Goal: Find specific page/section: Find specific page/section

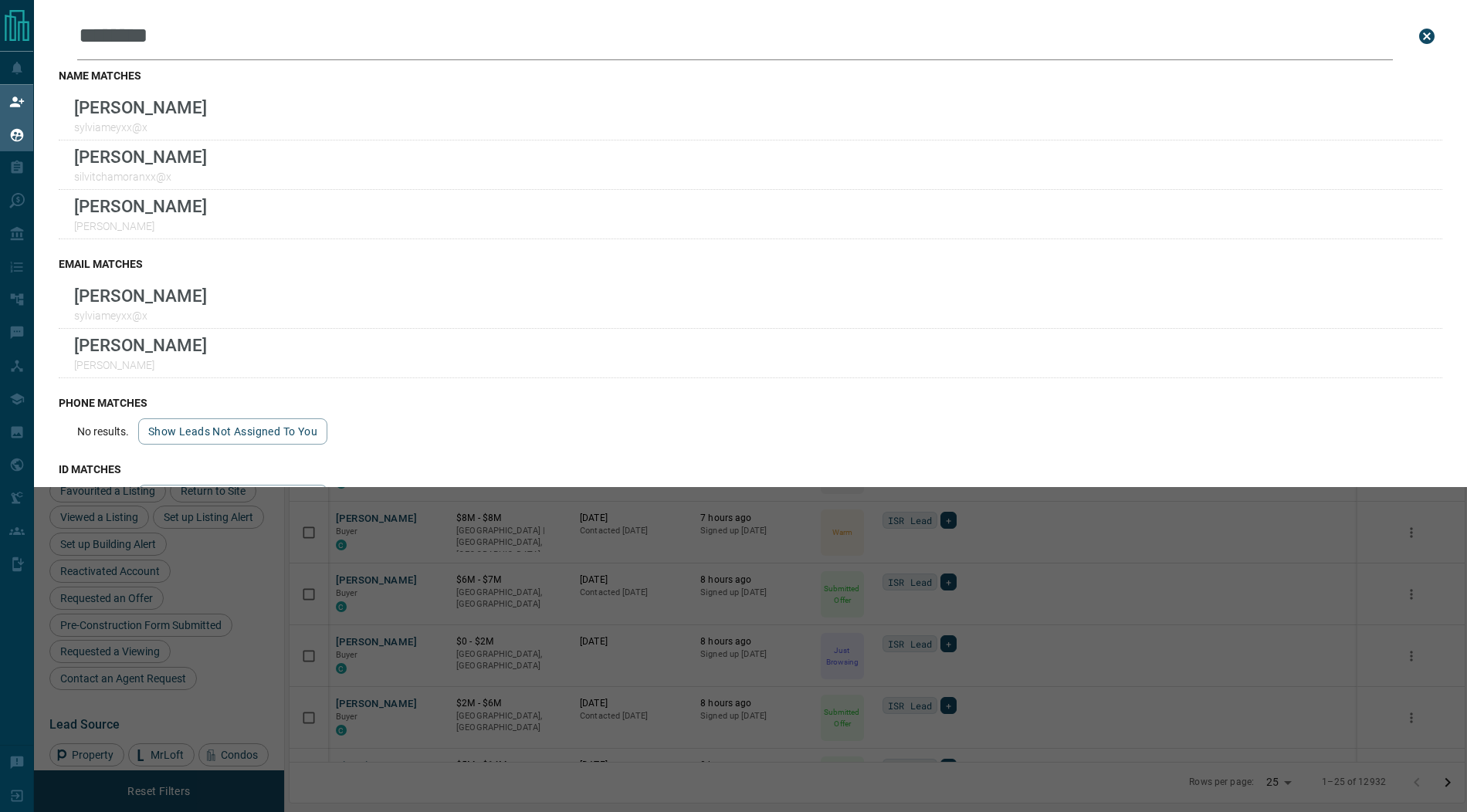
scroll to position [674, 1176]
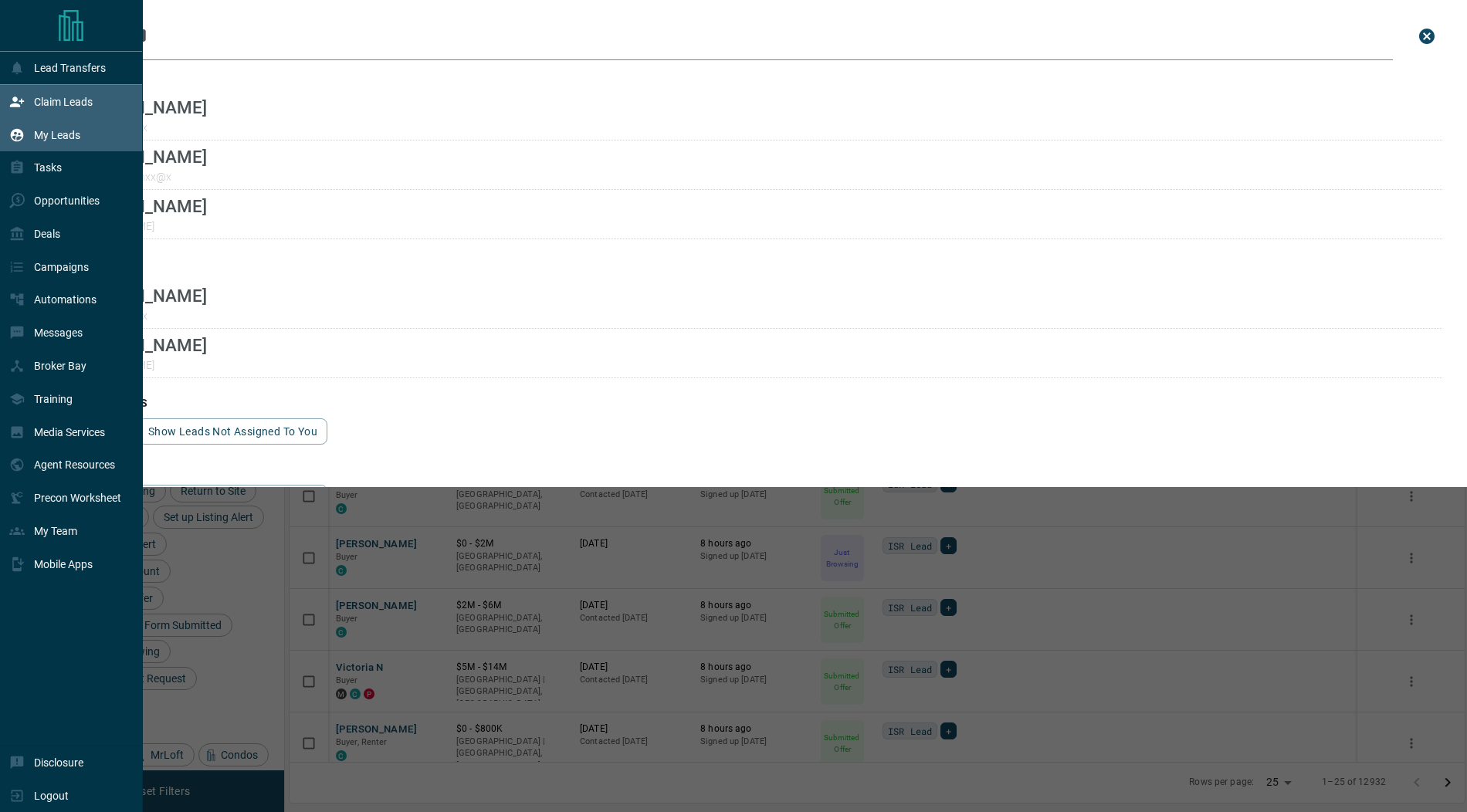
click at [34, 90] on div "Claim Leads" at bounding box center [51, 101] width 83 height 26
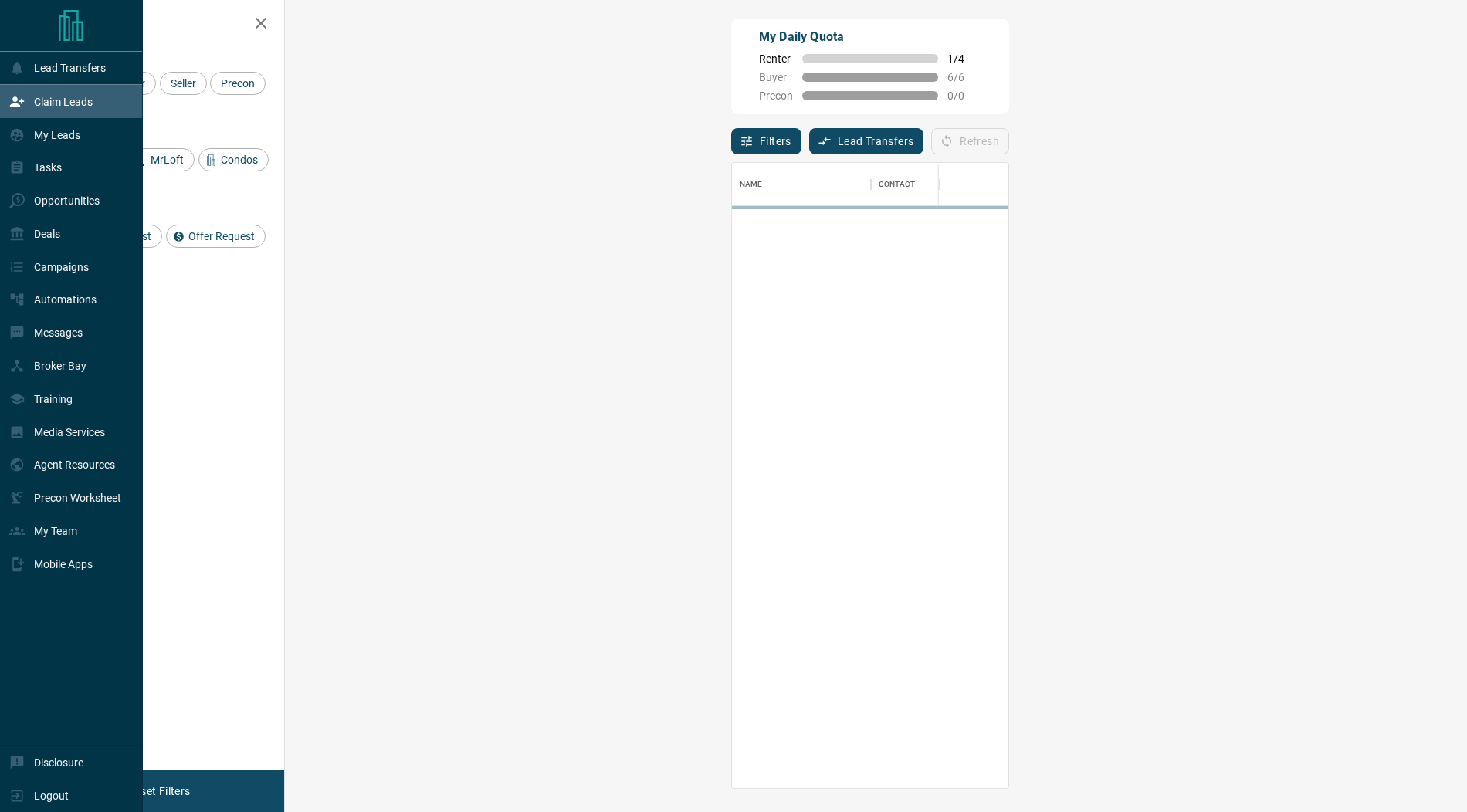
scroll to position [625, 1149]
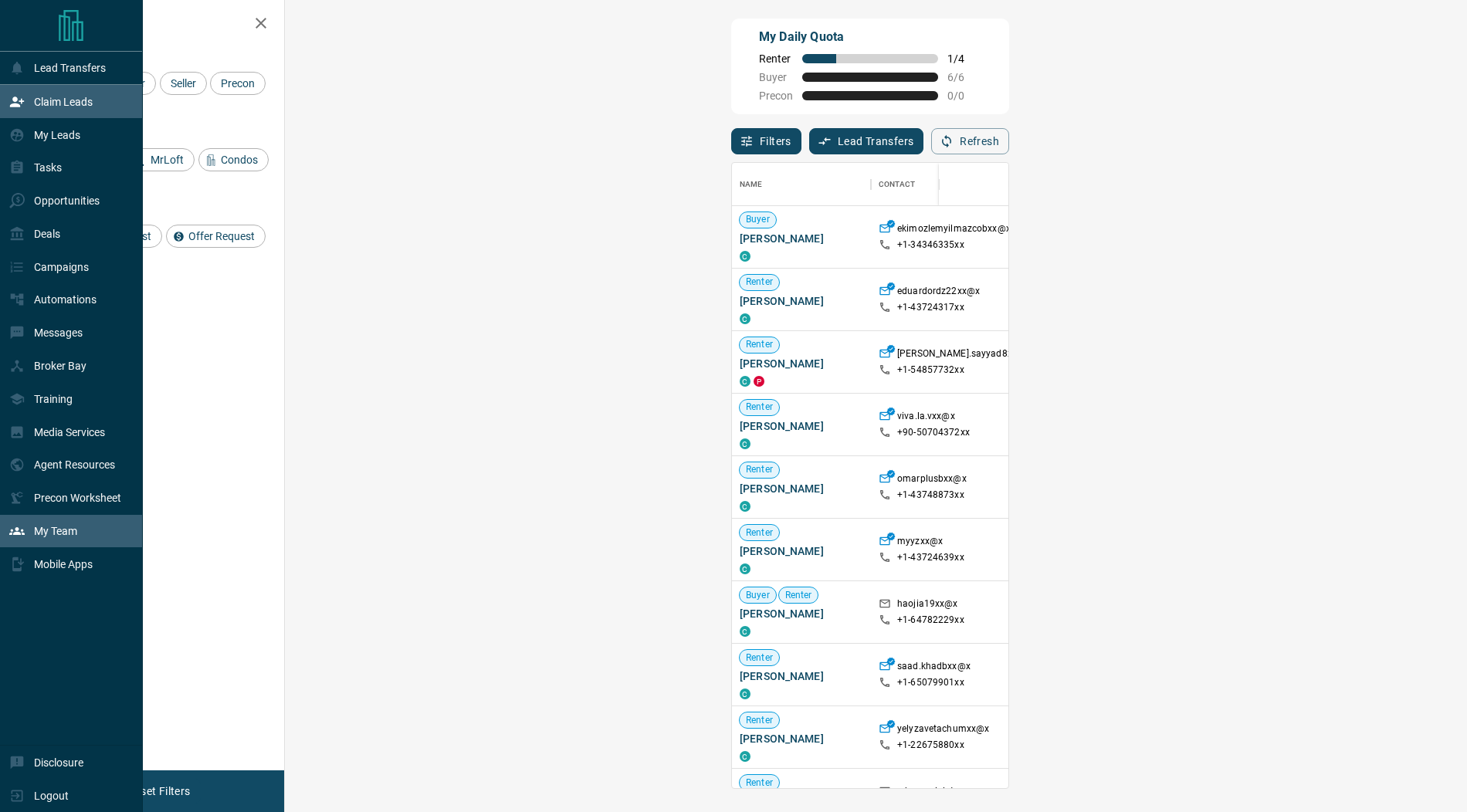
click at [83, 530] on div "My Team" at bounding box center [71, 531] width 142 height 33
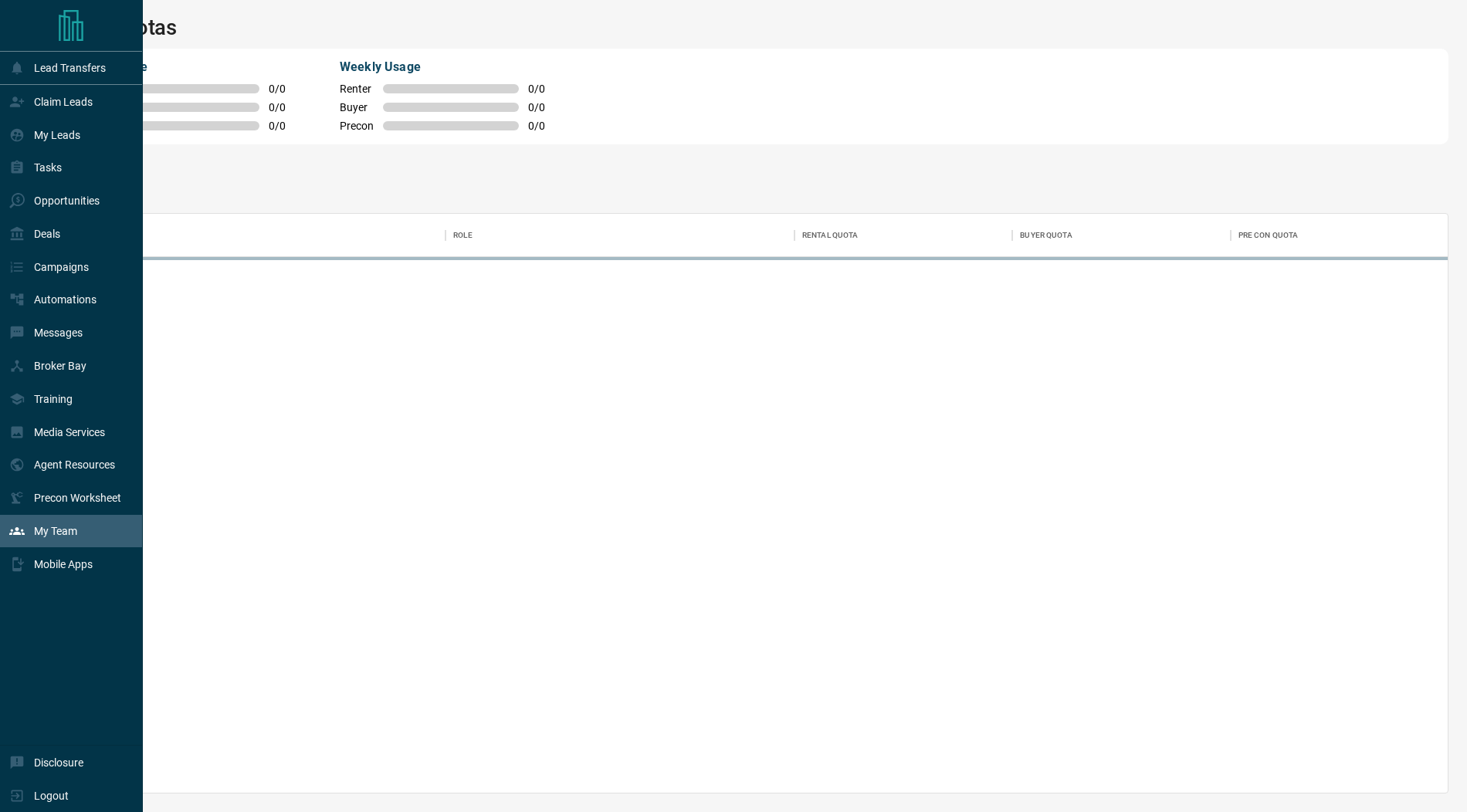
scroll to position [580, 1395]
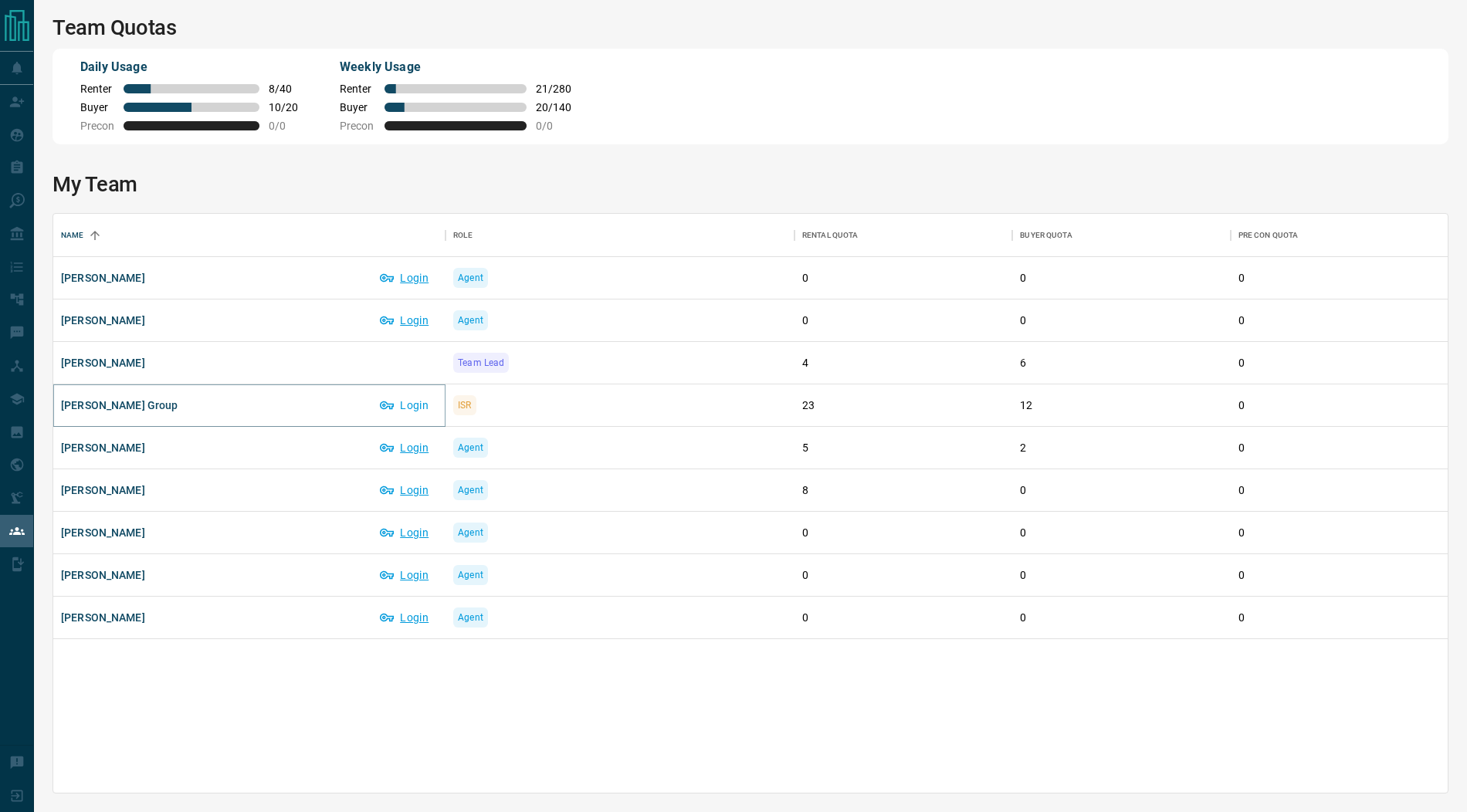
click at [415, 404] on button "Login" at bounding box center [404, 405] width 66 height 25
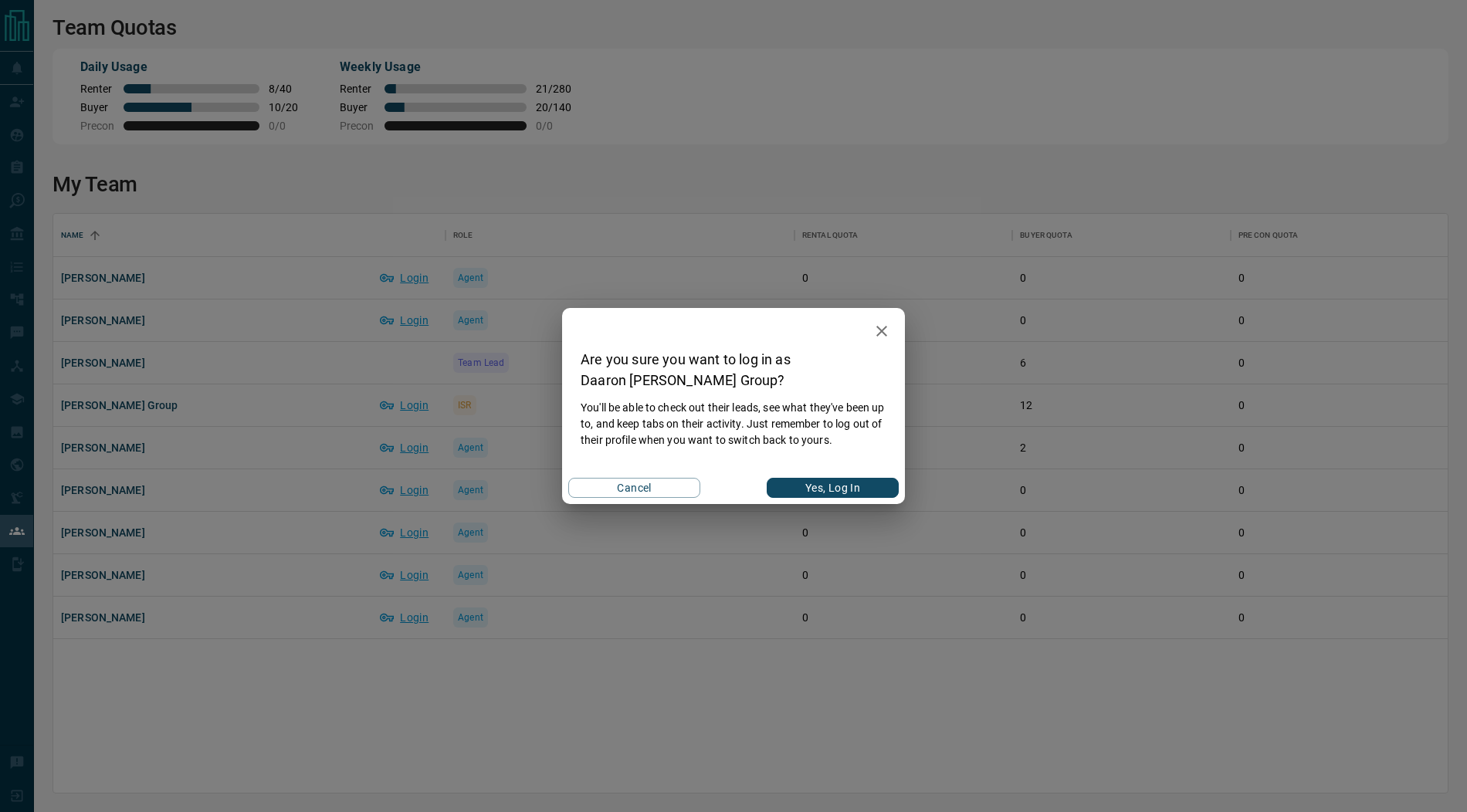
click at [857, 482] on button "Yes, Log In" at bounding box center [832, 487] width 132 height 20
